Goal: Information Seeking & Learning: Learn about a topic

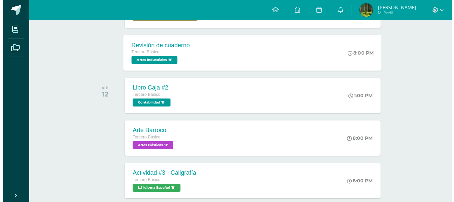
scroll to position [200, 0]
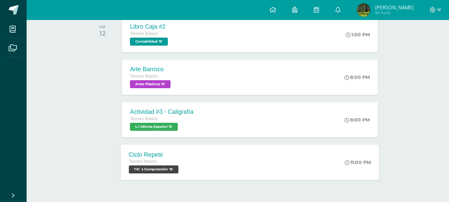
click at [186, 165] on div "Ciclo Repetir Tercero Básico TIC´s Computación 'B'" at bounding box center [155, 162] width 68 height 36
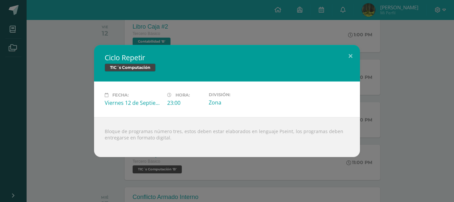
drag, startPoint x: 102, startPoint y: 112, endPoint x: 180, endPoint y: 143, distance: 84.4
click at [180, 143] on div "Ciclo Repetir TIC´s Computación Fecha: [DATE] Hora: 23:00 División:" at bounding box center [227, 101] width 266 height 112
click at [80, 120] on div "Ciclo Repetir TIC´s Computación Fecha: [DATE] Hora: 23:00 División:" at bounding box center [227, 101] width 449 height 112
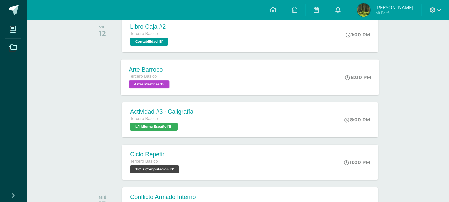
click at [180, 84] on div "Arte Barroco Tercero Básico Artes Plásticas 'B'" at bounding box center [150, 77] width 59 height 36
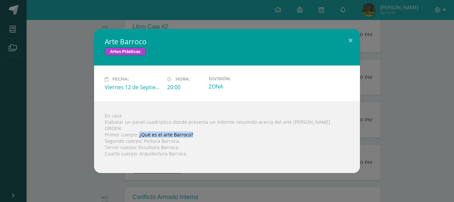
drag, startPoint x: 138, startPoint y: 134, endPoint x: 195, endPoint y: 134, distance: 56.2
click at [195, 134] on div "En casa Elaborar un panel cuadríptico donde presenta un informe resumido acerca…" at bounding box center [227, 137] width 266 height 72
copy div "¿Qué es el arte Barroco?"
click at [139, 141] on div "En casa Elaborar un panel cuadríptico donde presenta un informe resumido acerca…" at bounding box center [227, 137] width 266 height 72
drag, startPoint x: 142, startPoint y: 141, endPoint x: 176, endPoint y: 138, distance: 34.7
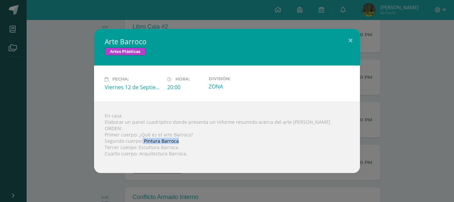
click at [176, 138] on div "En casa Elaborar un panel cuadríptico donde presenta un informe resumido acerca…" at bounding box center [227, 137] width 266 height 72
copy div "Pintura Barroca"
drag, startPoint x: 137, startPoint y: 147, endPoint x: 175, endPoint y: 145, distance: 38.3
click at [175, 145] on div "En casa Elaborar un panel cuadríptico donde presenta un informe resumido acerca…" at bounding box center [227, 137] width 266 height 72
copy div "Escultura Barroca"
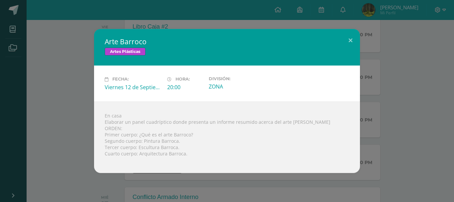
click at [143, 161] on div at bounding box center [227, 159] width 245 height 5
drag, startPoint x: 140, startPoint y: 153, endPoint x: 185, endPoint y: 155, distance: 45.0
click at [185, 155] on div "En casa Elaborar un panel cuadríptico donde presenta un informe resumido acerca…" at bounding box center [227, 137] width 266 height 72
copy div "Arquitectura Barroca."
